Goal: Information Seeking & Learning: Learn about a topic

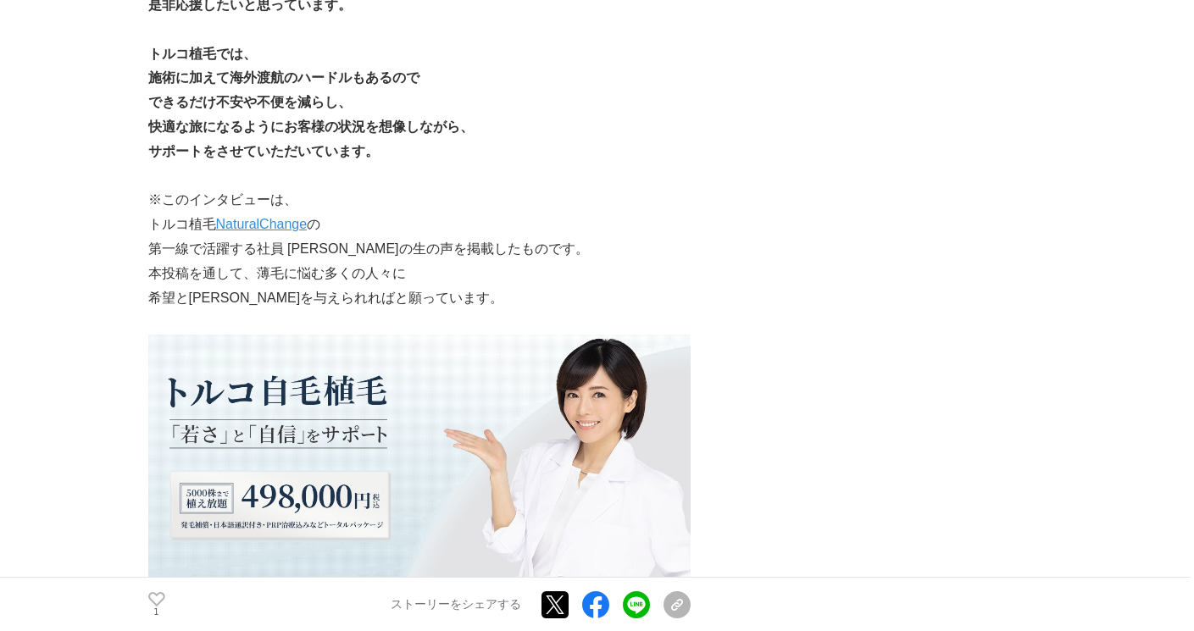
scroll to position [10564, 0]
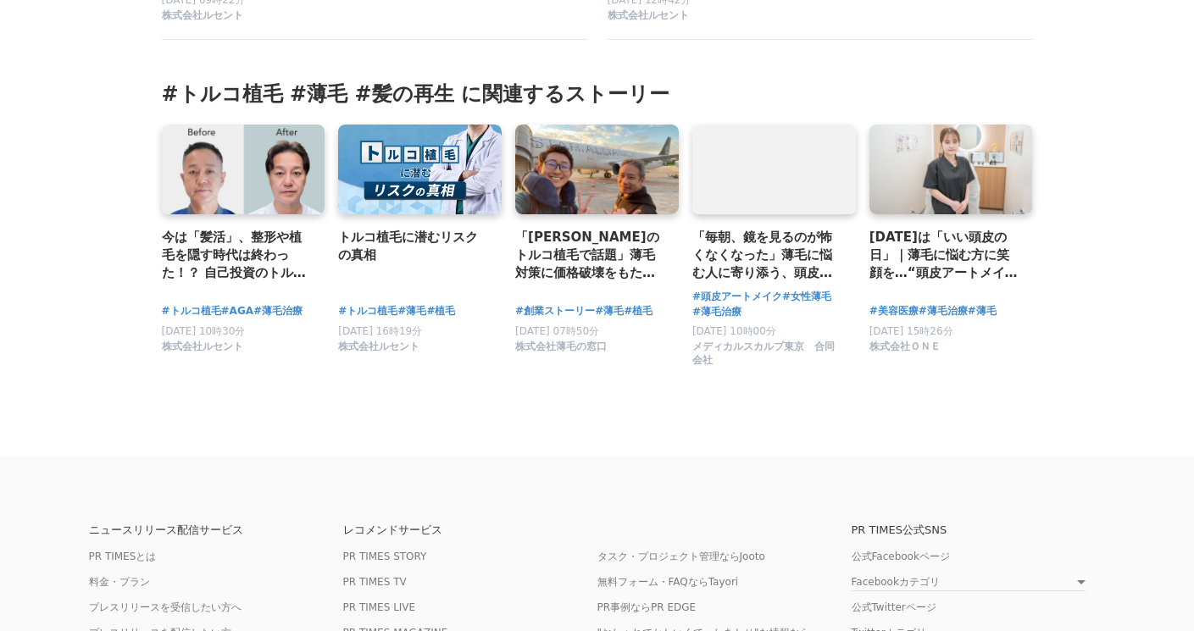
scroll to position [12832, 0]
